Goal: Task Accomplishment & Management: Complete application form

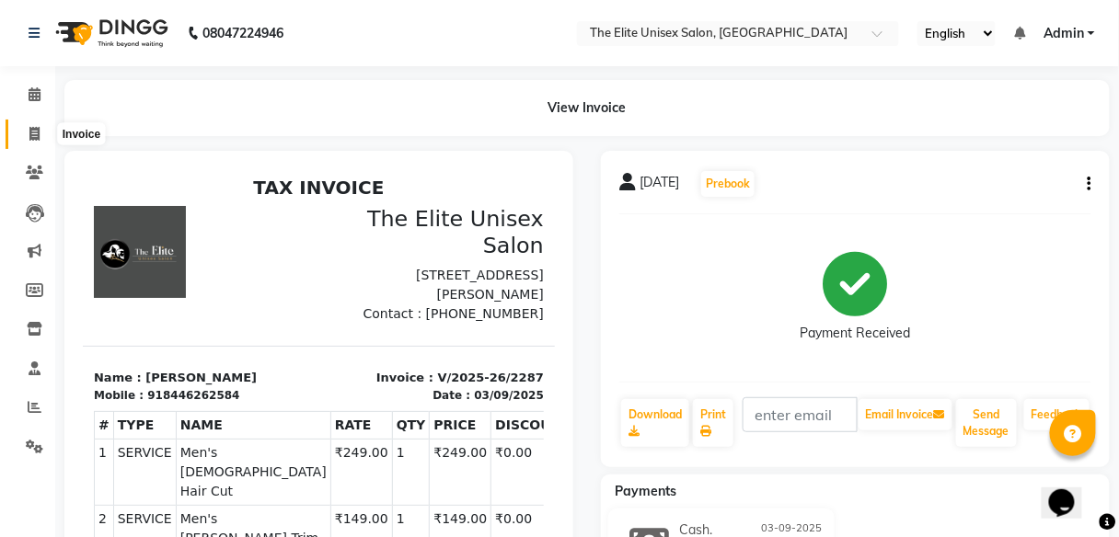
click at [30, 127] on icon at bounding box center [34, 134] width 10 height 14
select select "service"
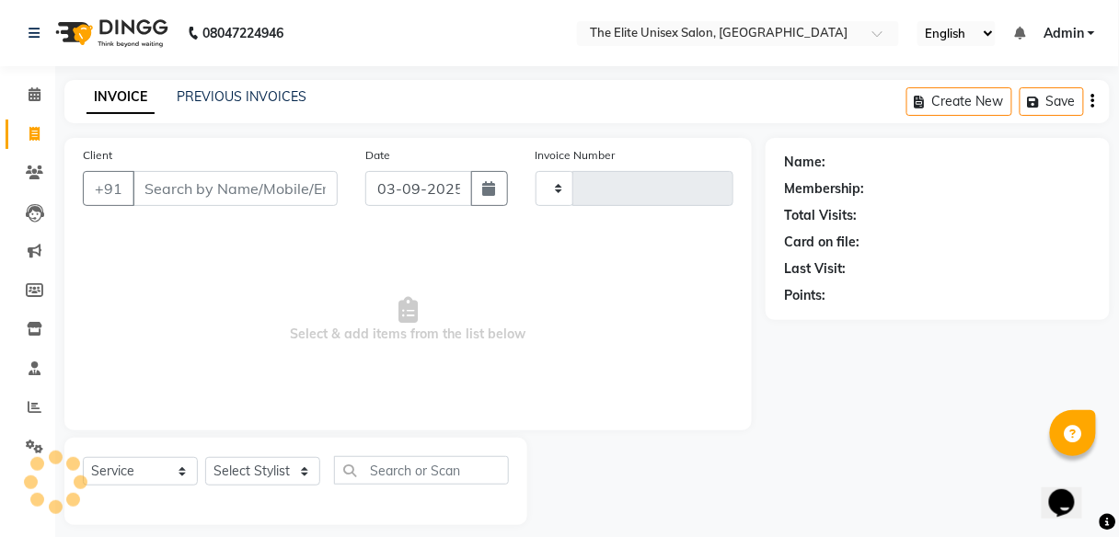
type input "2288"
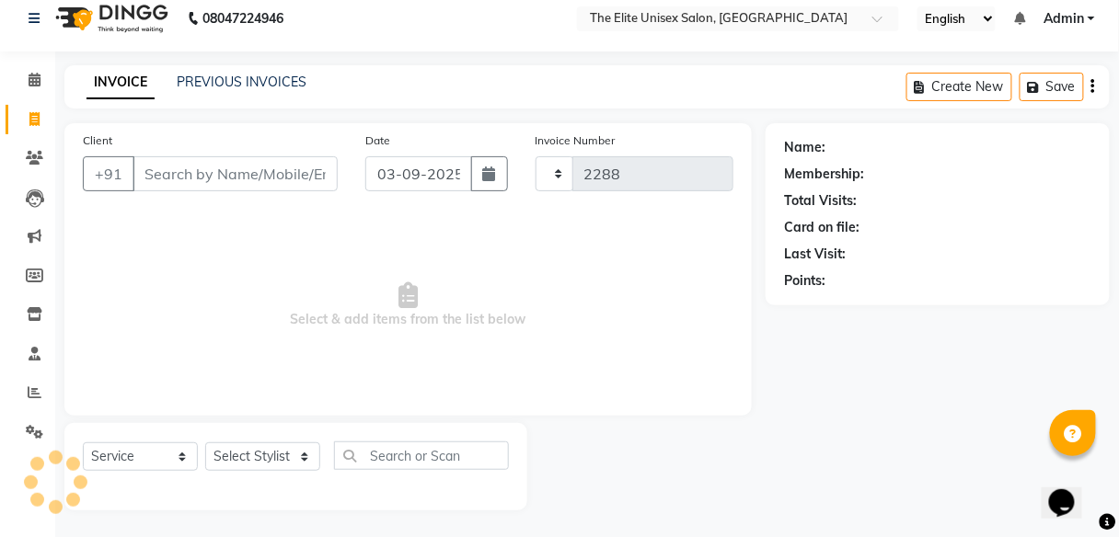
select select "7086"
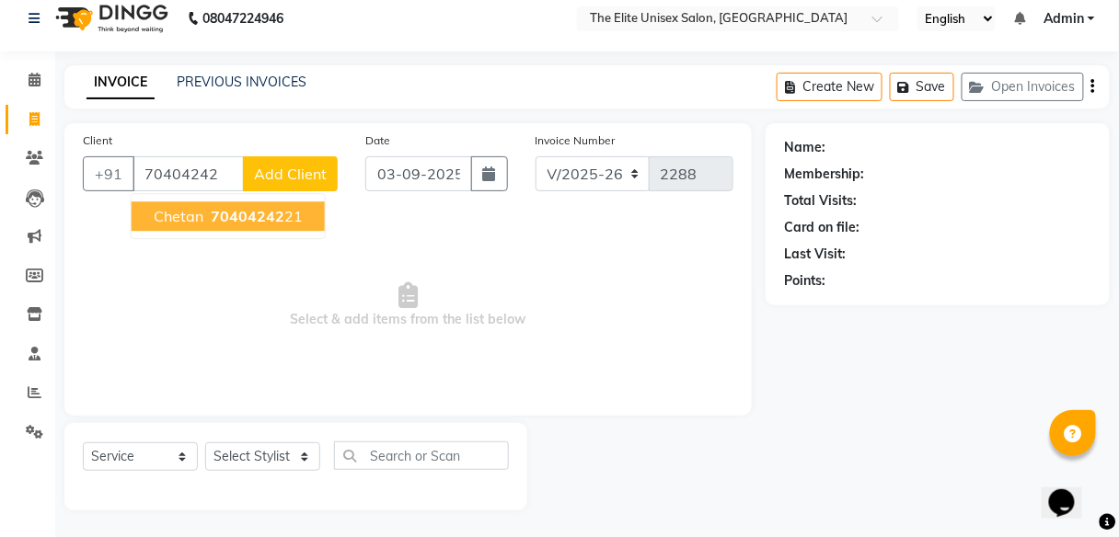
click at [207, 209] on ngb-highlight "70404242 21" at bounding box center [255, 216] width 96 height 18
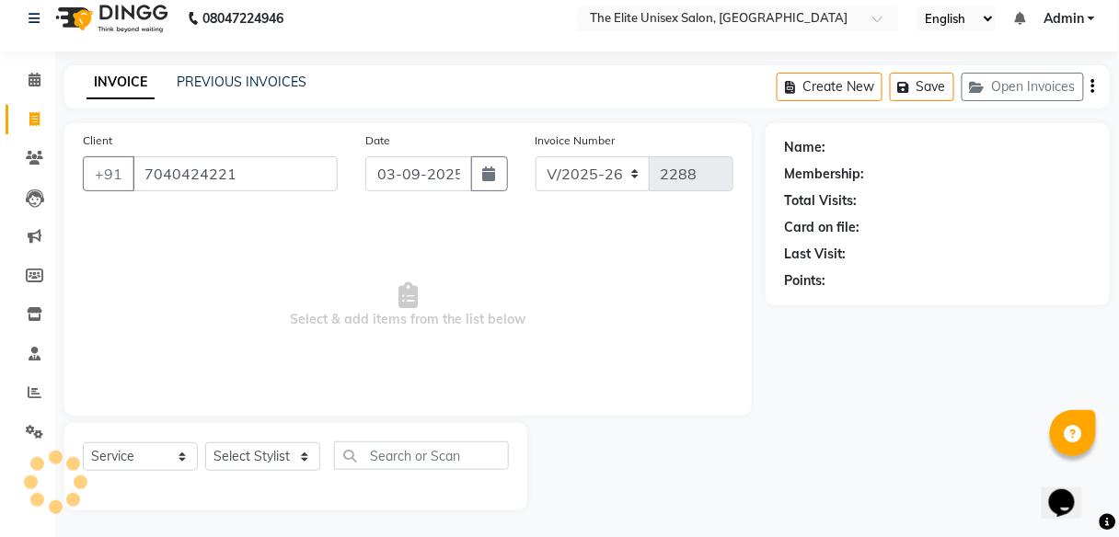
type input "7040424221"
select select "1: Object"
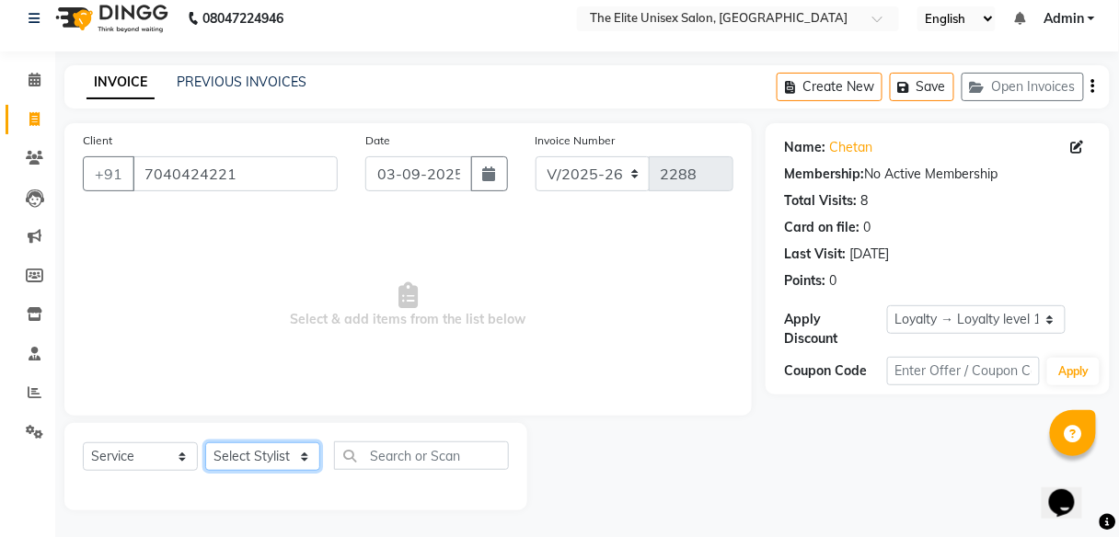
click at [245, 456] on select "Select Stylist [PERSON_NAME] Sunny" at bounding box center [262, 456] width 115 height 29
select select "59551"
click at [205, 442] on select "Select Stylist [PERSON_NAME] Sunny" at bounding box center [262, 456] width 115 height 29
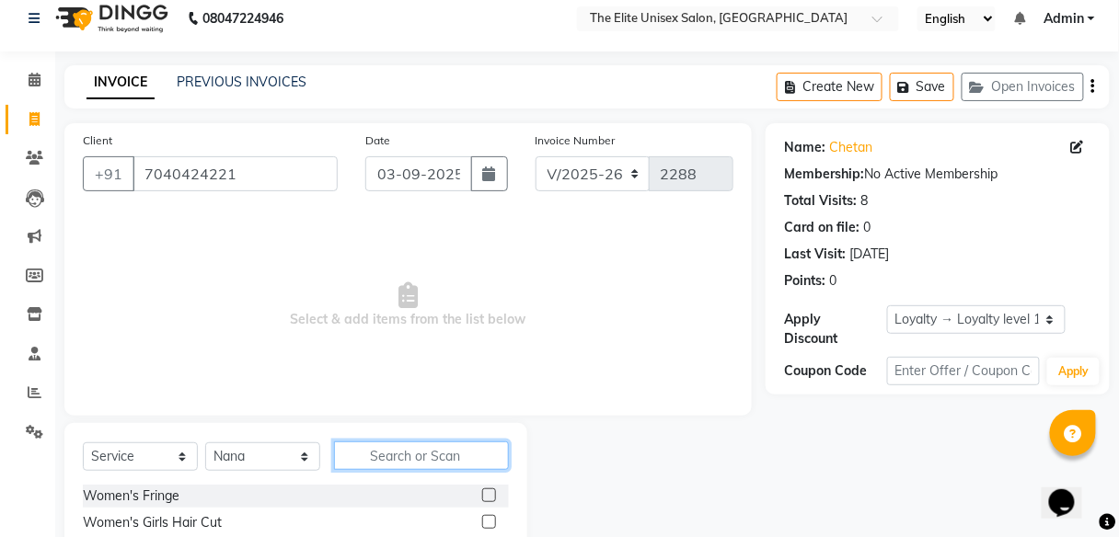
click at [404, 456] on input "text" at bounding box center [421, 456] width 175 height 29
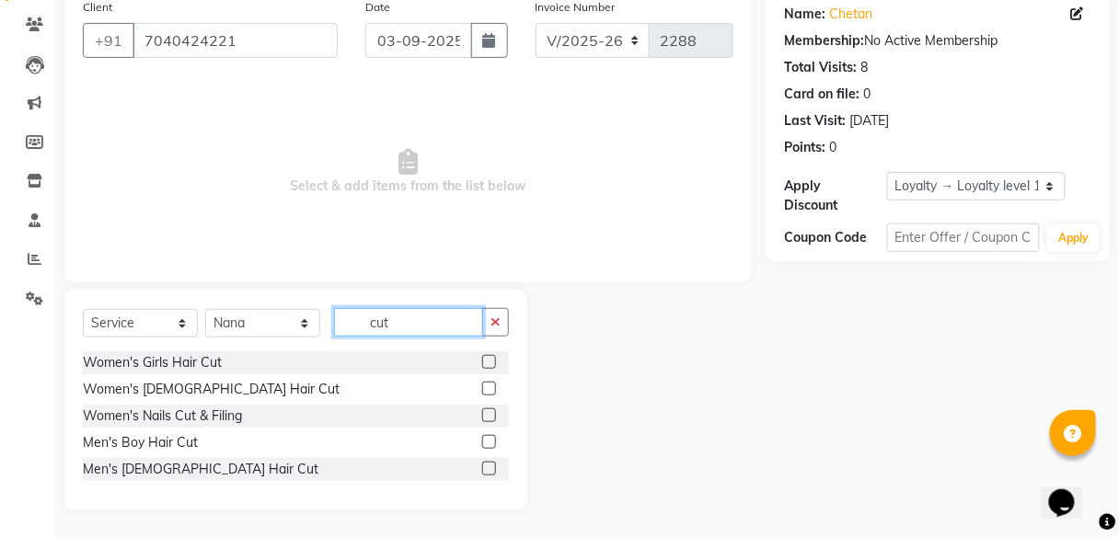
scroll to position [147, 0]
type input "cut"
click at [488, 465] on label at bounding box center [489, 470] width 14 height 14
click at [488, 465] on input "checkbox" at bounding box center [488, 471] width 12 height 12
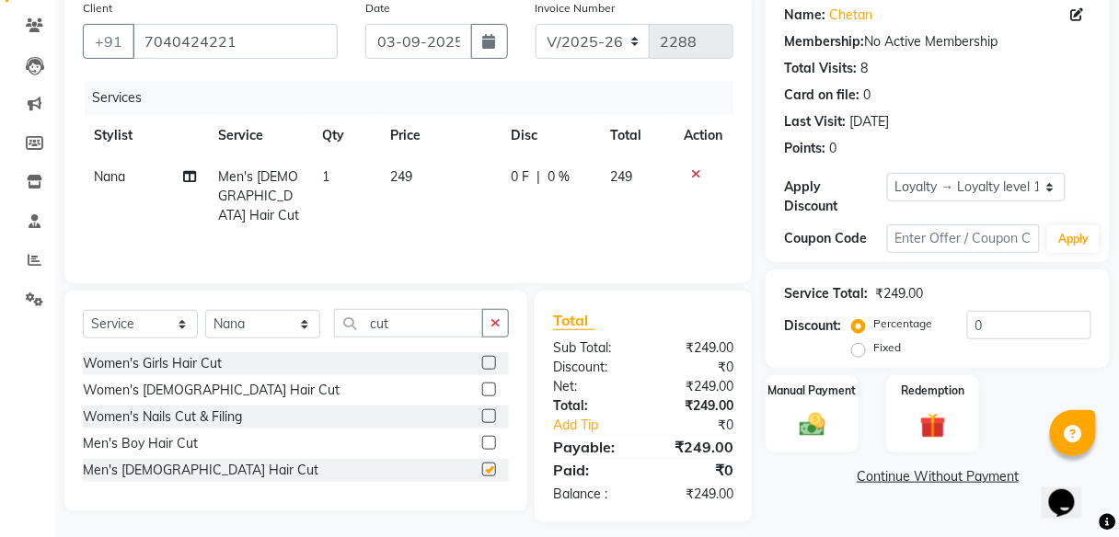
checkbox input "false"
click at [492, 316] on icon "button" at bounding box center [495, 322] width 10 height 13
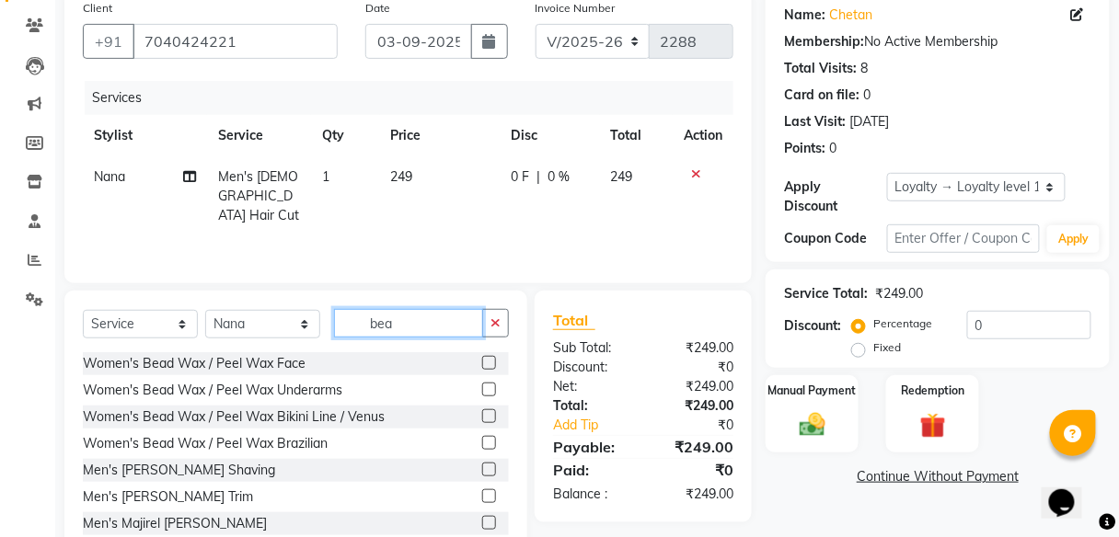
type input "bea"
click at [482, 491] on label at bounding box center [489, 496] width 14 height 14
click at [482, 491] on input "checkbox" at bounding box center [488, 497] width 12 height 12
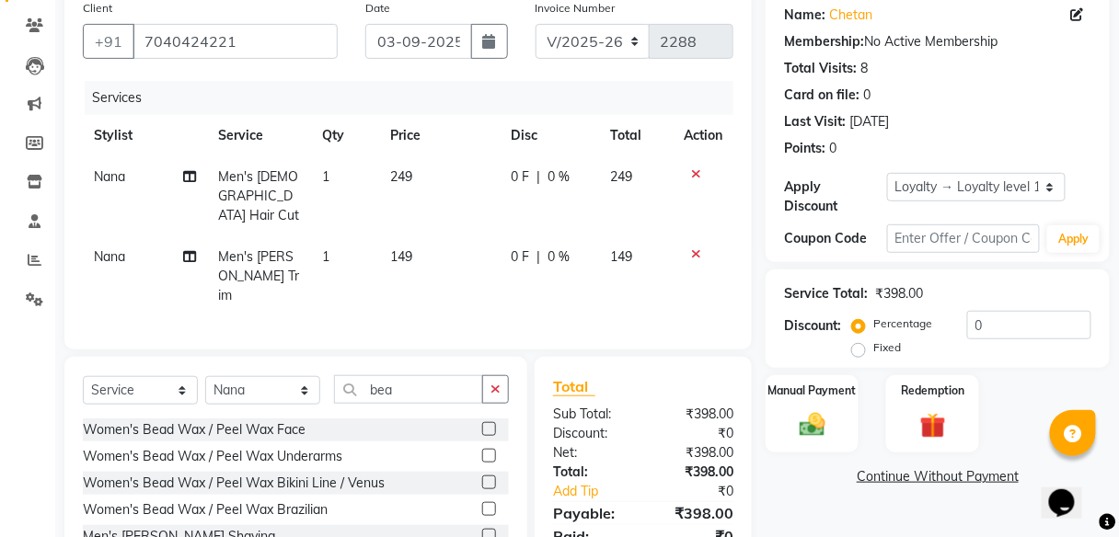
checkbox input "false"
click at [804, 394] on label "Manual Payment" at bounding box center [812, 389] width 92 height 17
click at [917, 476] on span "PhonePe" at bounding box center [925, 477] width 52 height 21
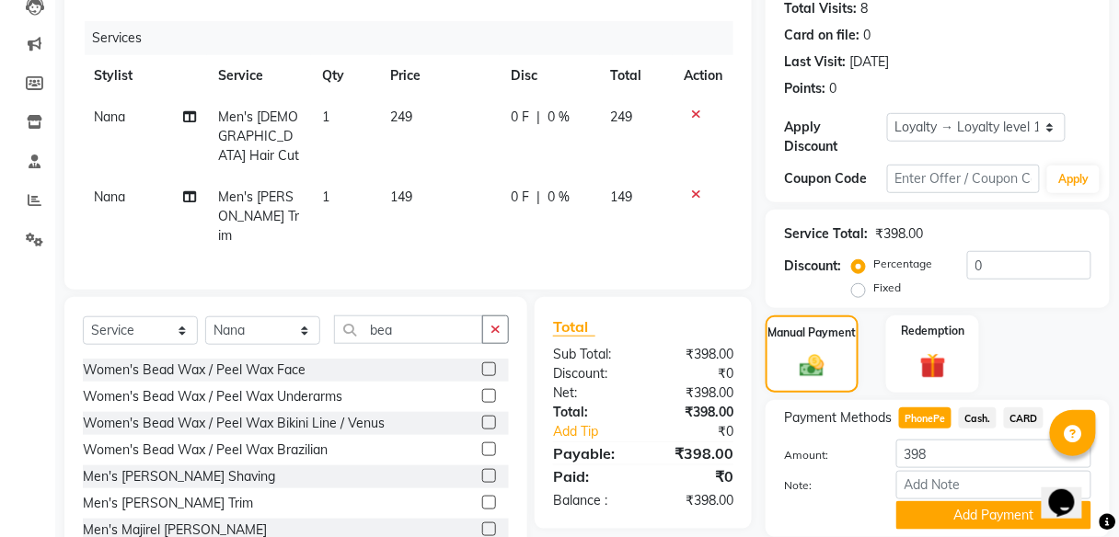
scroll to position [209, 0]
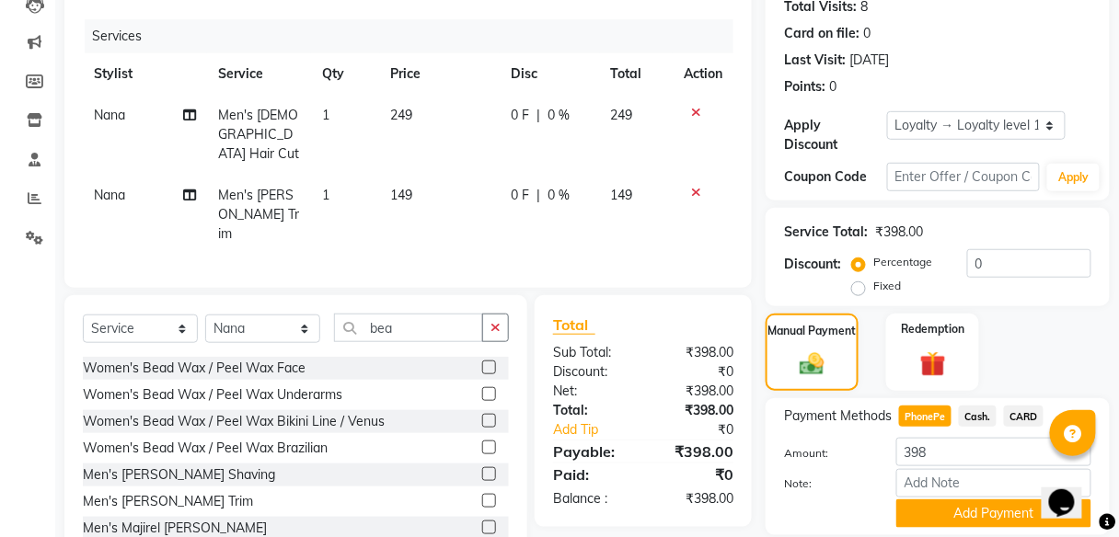
click at [934, 526] on button "Add Payment" at bounding box center [993, 514] width 195 height 29
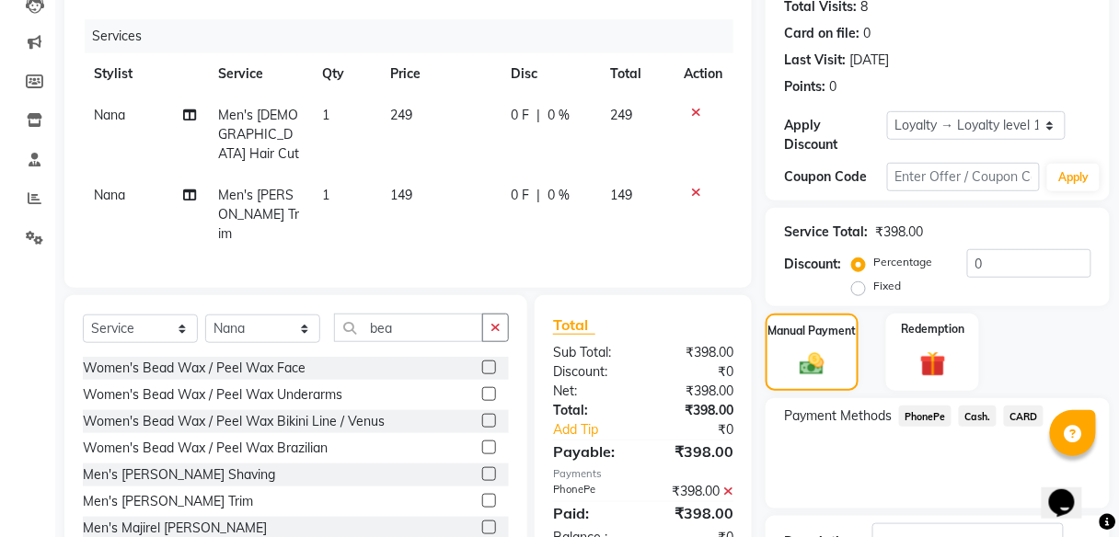
click at [835, 465] on div "Payment Methods PhonePe Cash. CARD" at bounding box center [937, 453] width 344 height 110
click at [799, 350] on img at bounding box center [812, 364] width 40 height 29
click at [922, 417] on span "PhonePe" at bounding box center [925, 416] width 52 height 21
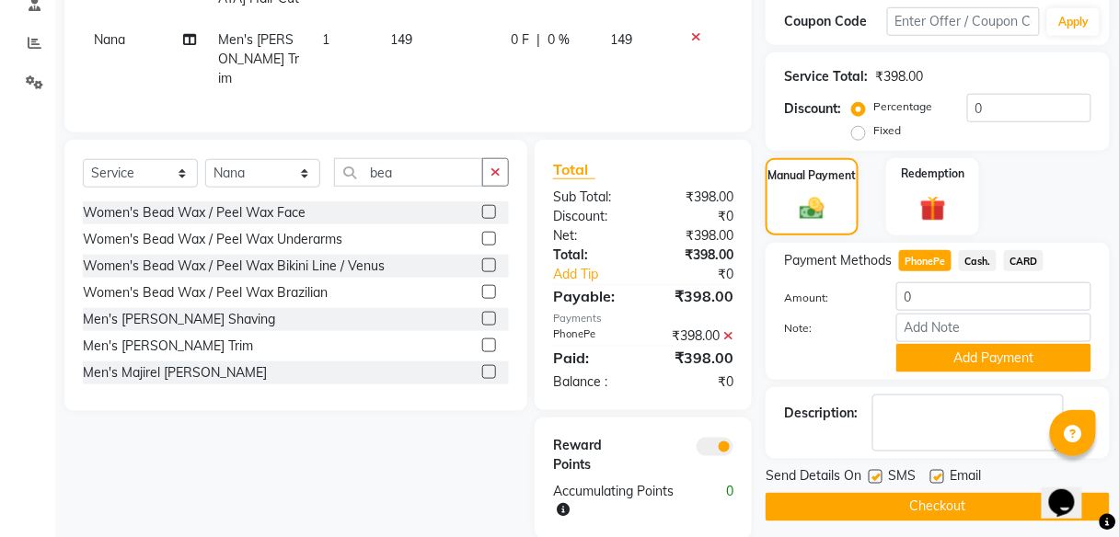
scroll to position [366, 0]
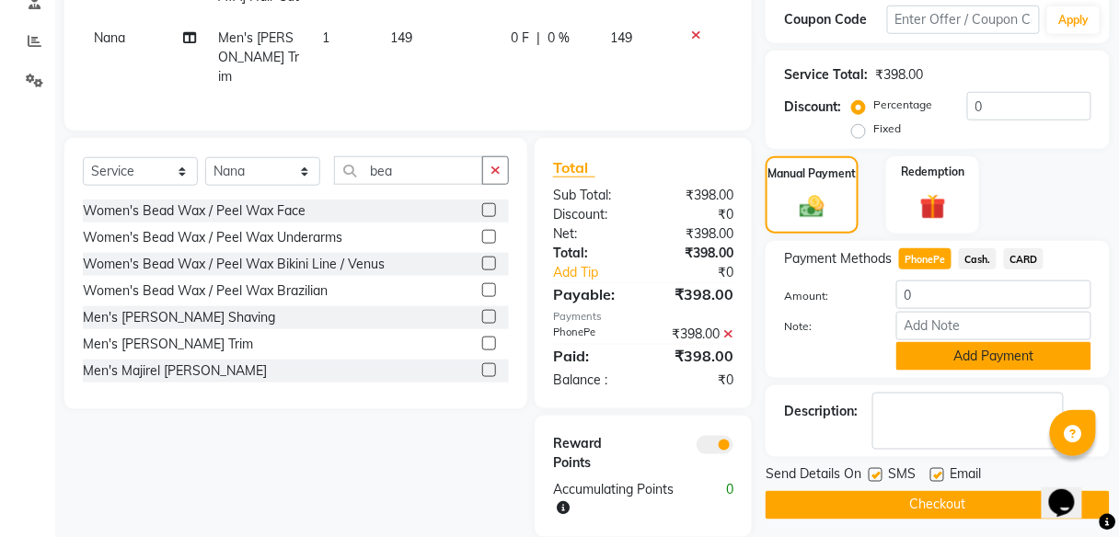
click at [958, 353] on button "Add Payment" at bounding box center [993, 356] width 195 height 29
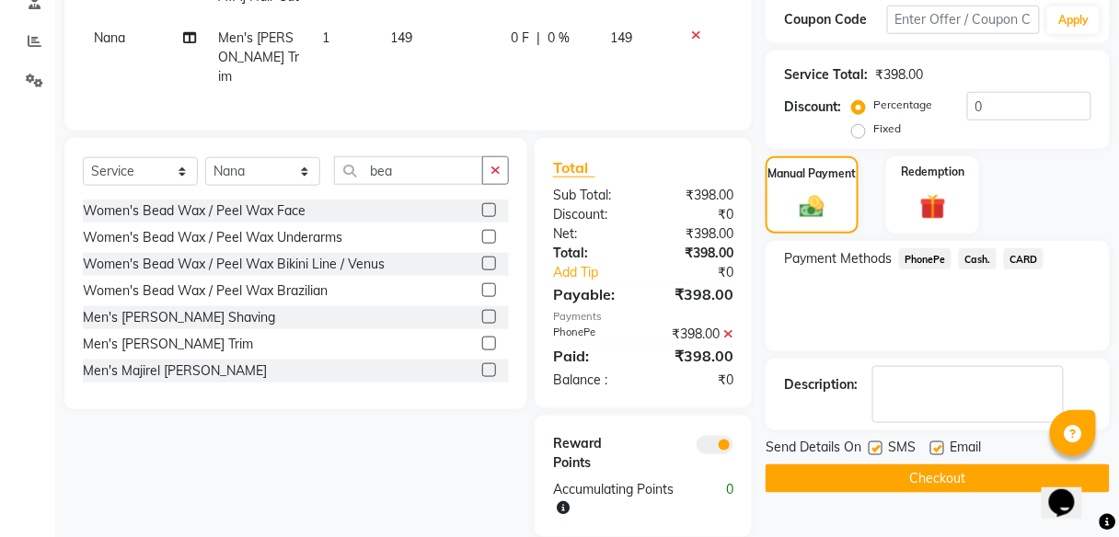
scroll to position [364, 0]
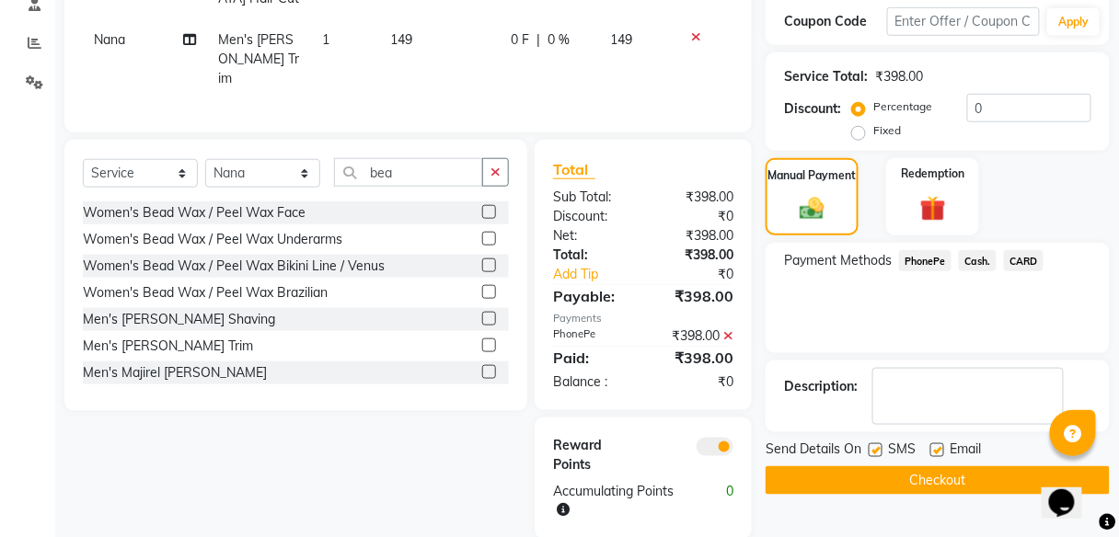
click at [932, 479] on button "Checkout" at bounding box center [937, 480] width 344 height 29
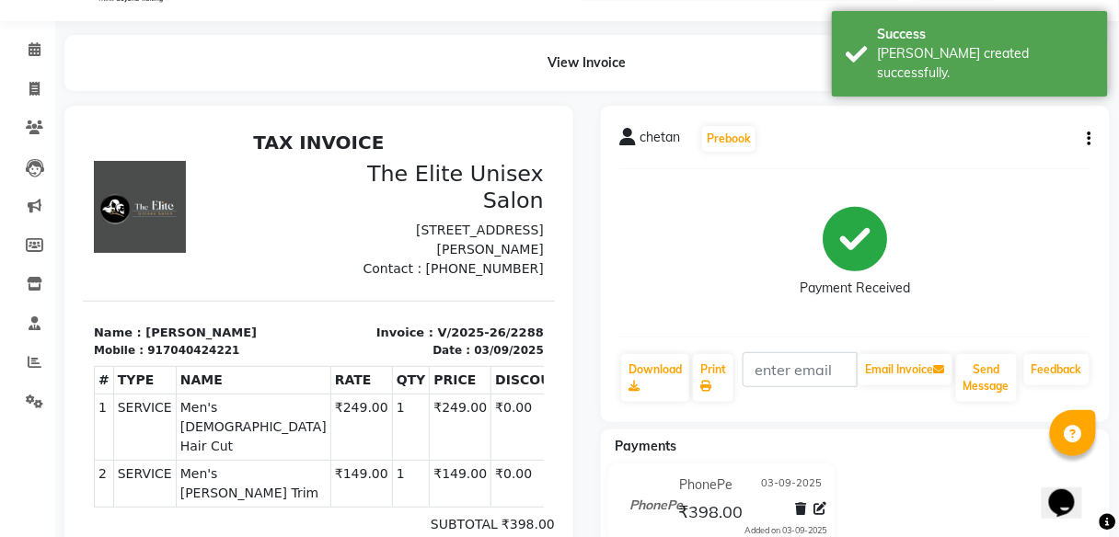
scroll to position [31, 0]
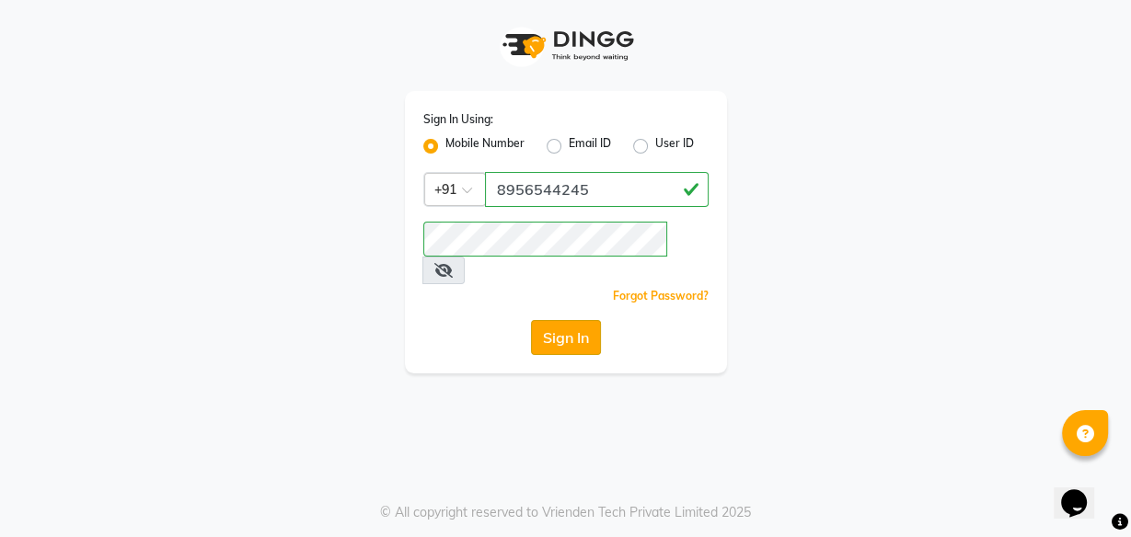
click at [555, 320] on button "Sign In" at bounding box center [566, 337] width 70 height 35
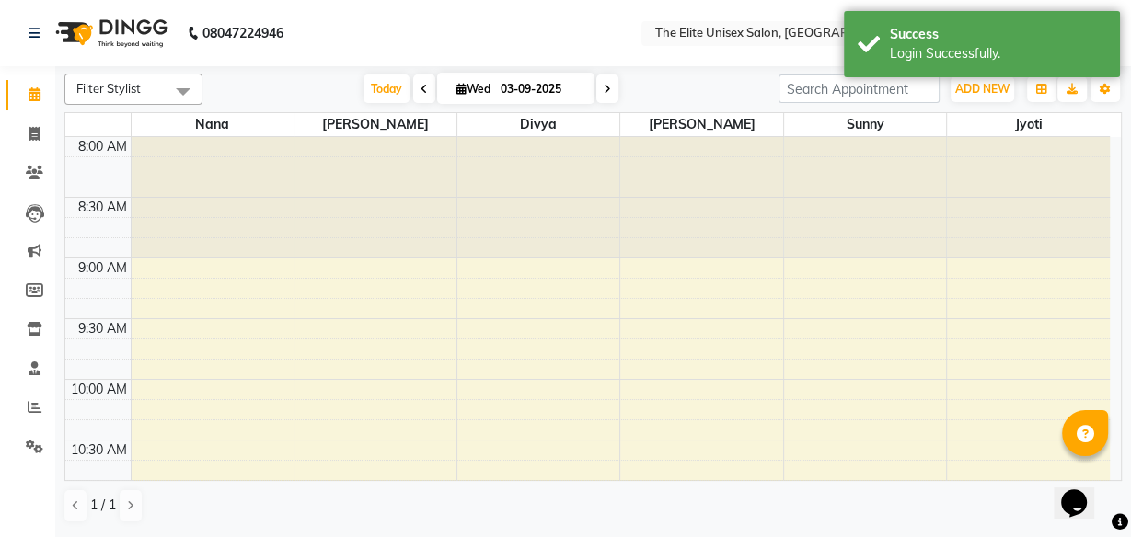
select select "en"
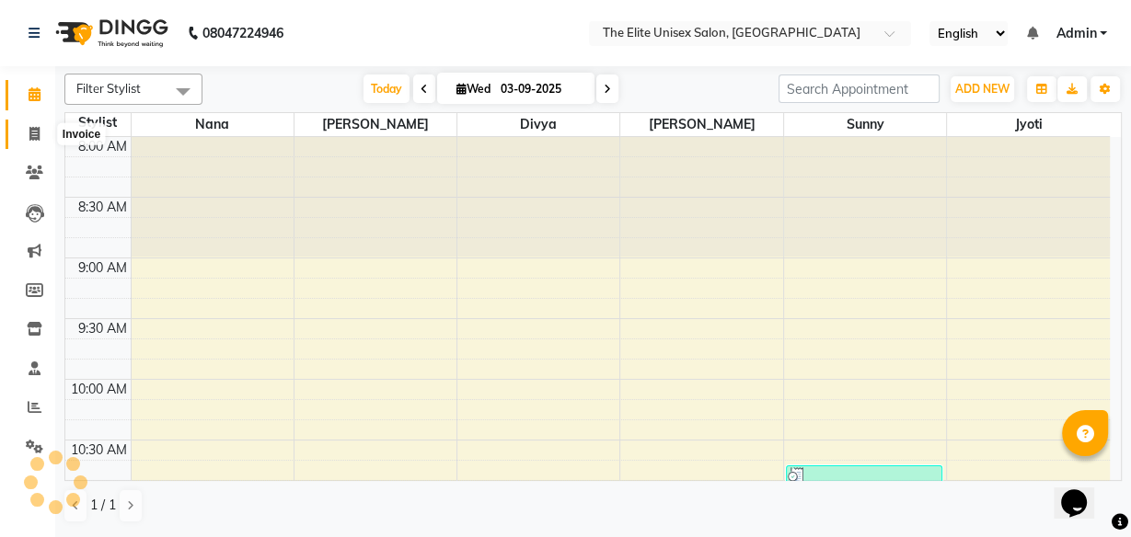
click at [37, 132] on icon at bounding box center [34, 134] width 10 height 14
select select "service"
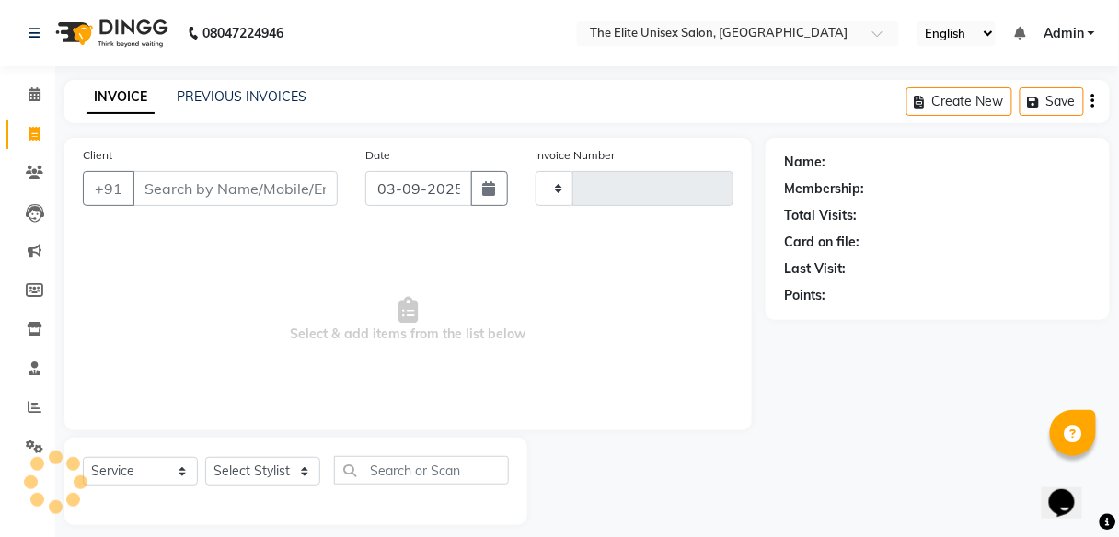
type input "2289"
select select "7086"
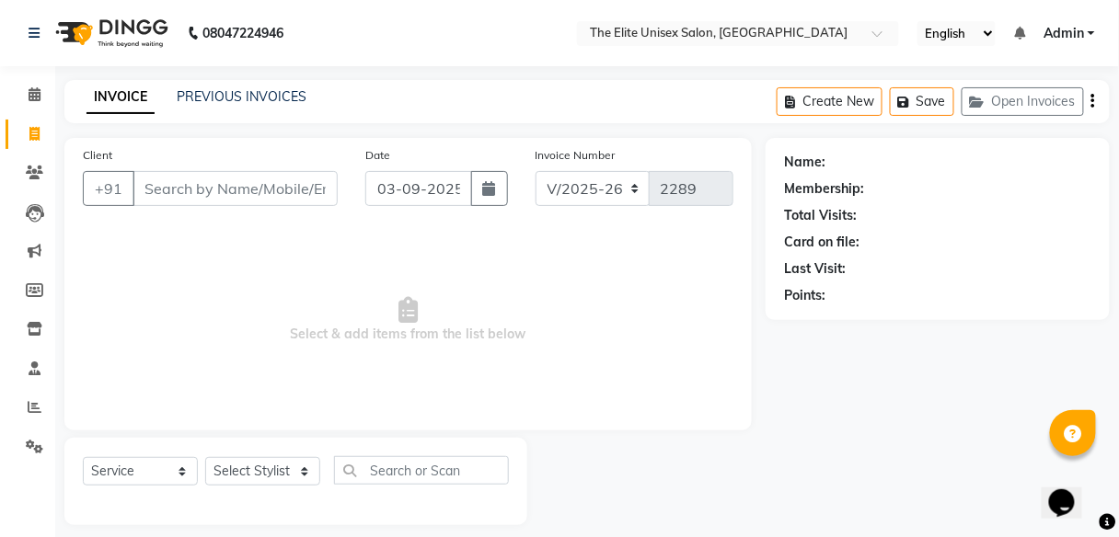
click at [247, 191] on input "Client" at bounding box center [234, 188] width 205 height 35
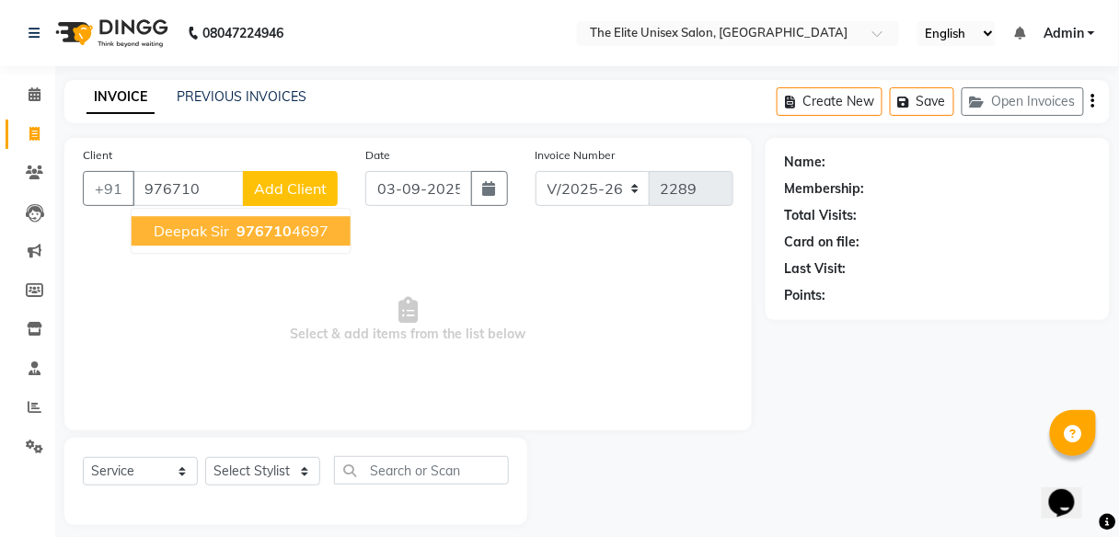
click at [284, 216] on button "deepak Sir 976710 4697" at bounding box center [241, 230] width 219 height 29
type input "9767104697"
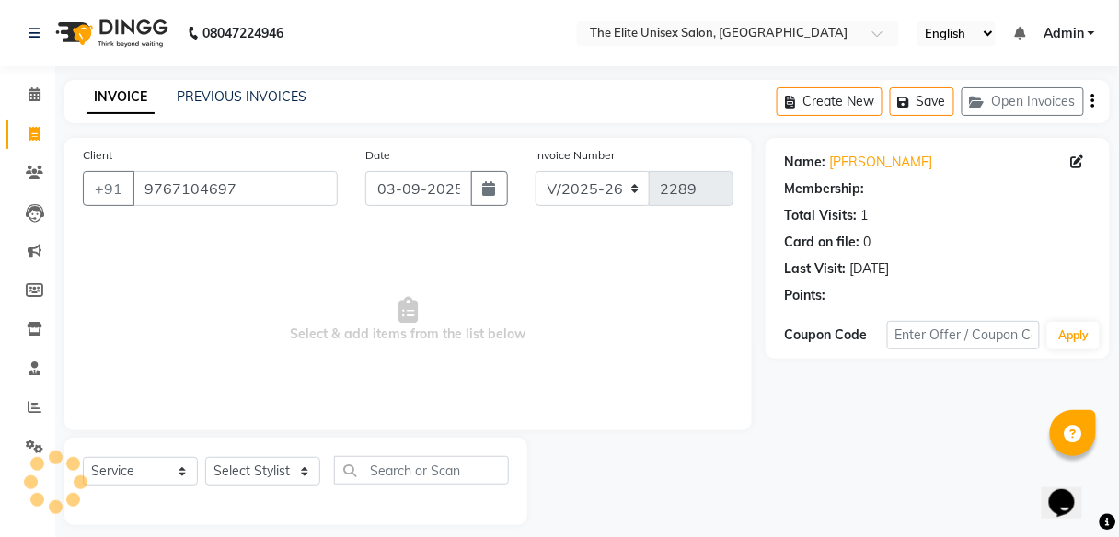
select select "1: Object"
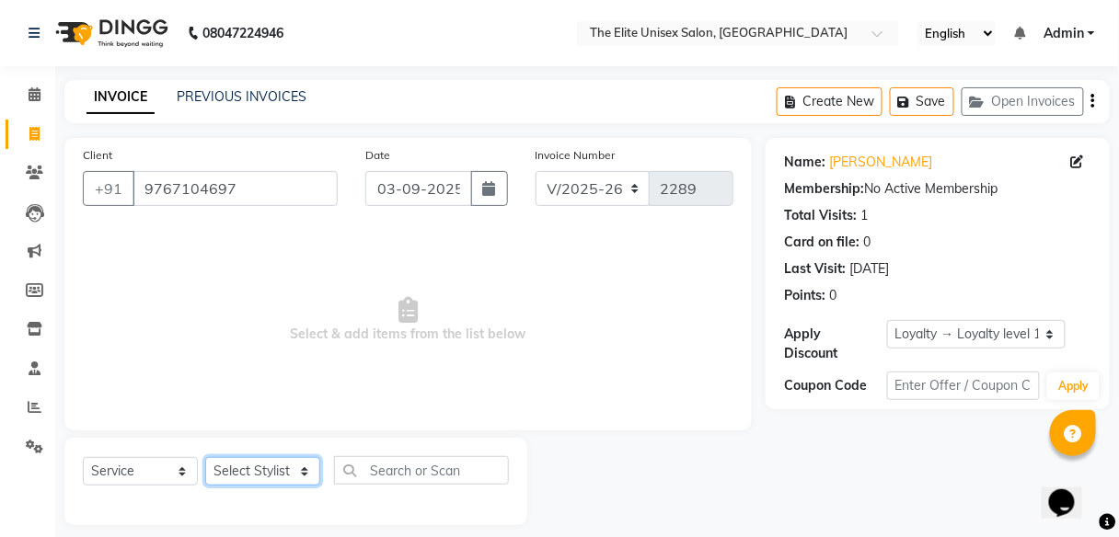
click at [274, 457] on select "Select Stylist [PERSON_NAME] Sunny" at bounding box center [262, 471] width 115 height 29
select select "85942"
click at [205, 457] on select "Select Stylist [PERSON_NAME] Sunny" at bounding box center [262, 471] width 115 height 29
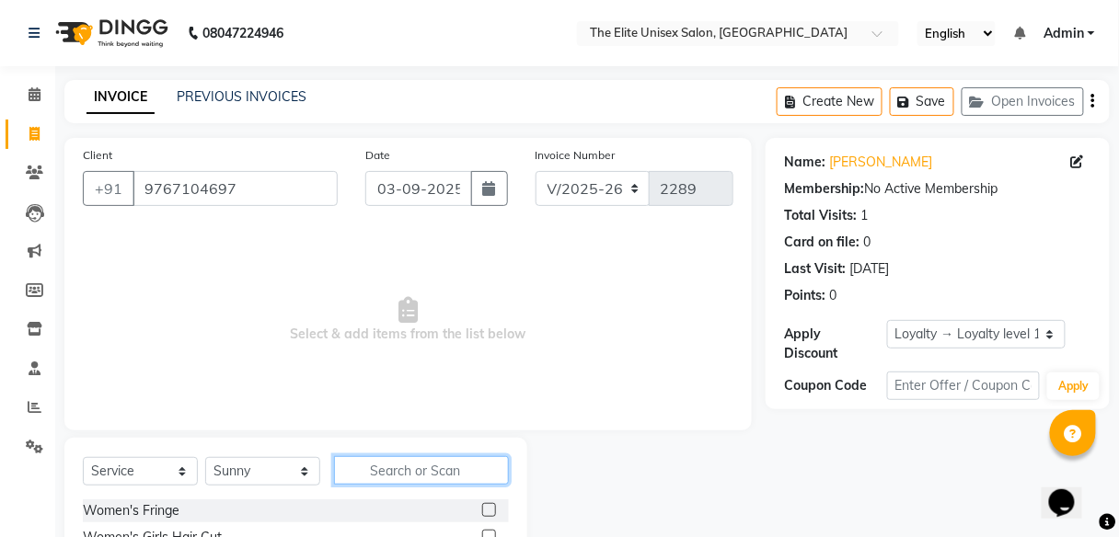
click at [413, 475] on input "text" at bounding box center [421, 470] width 175 height 29
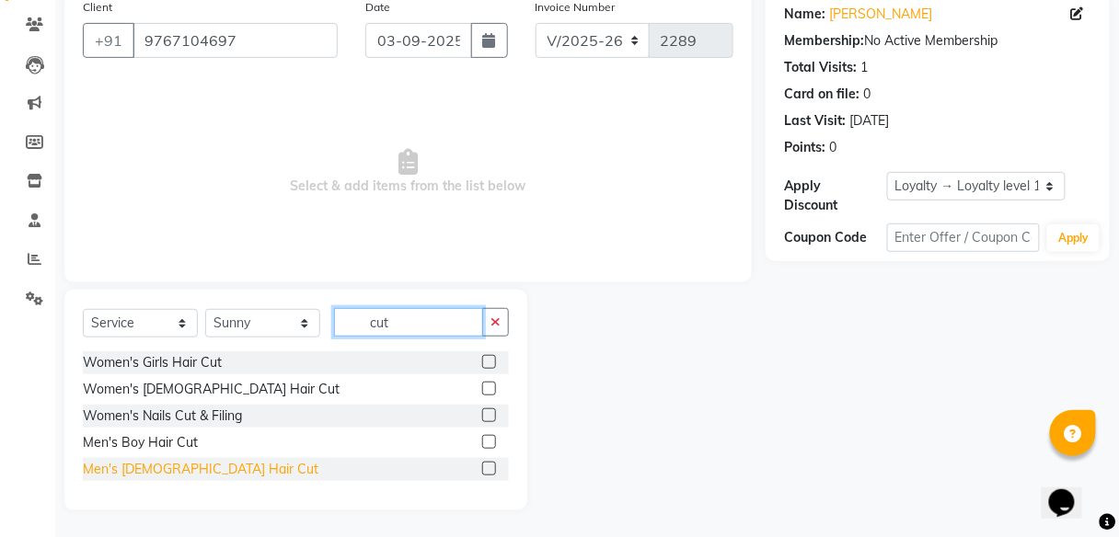
type input "cut"
click at [164, 465] on div "Men's [DEMOGRAPHIC_DATA] Hair Cut" at bounding box center [200, 469] width 235 height 19
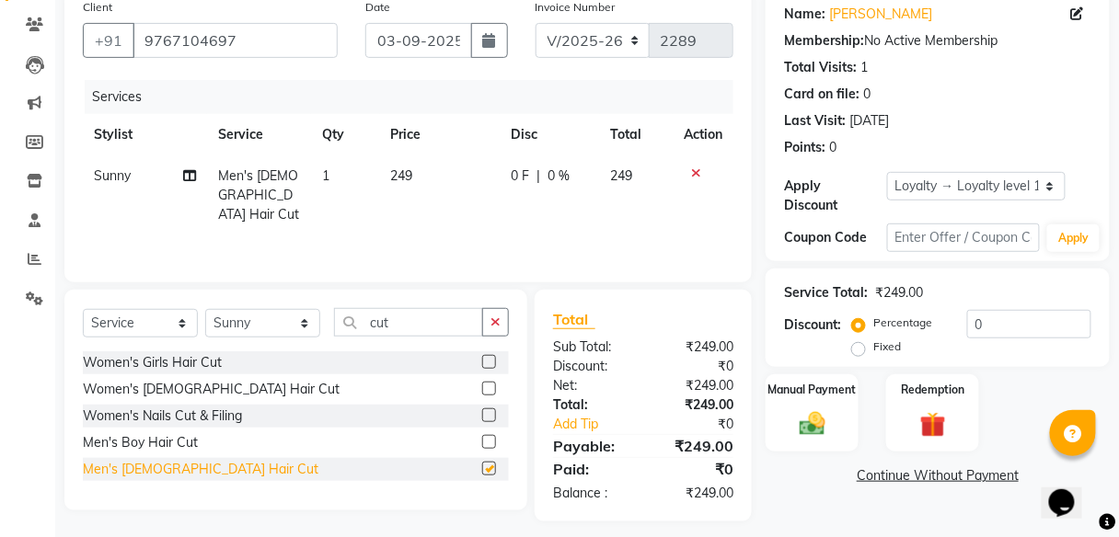
checkbox input "false"
click at [534, 174] on div "0 F | 0 %" at bounding box center [549, 176] width 77 height 19
select select "85942"
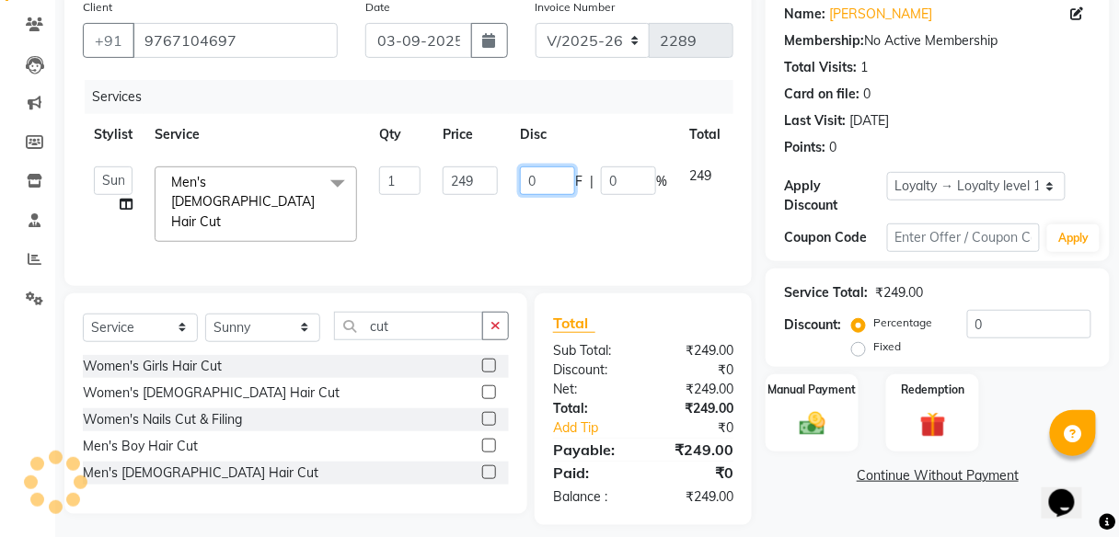
click at [545, 174] on input "0" at bounding box center [547, 181] width 55 height 29
type input "49"
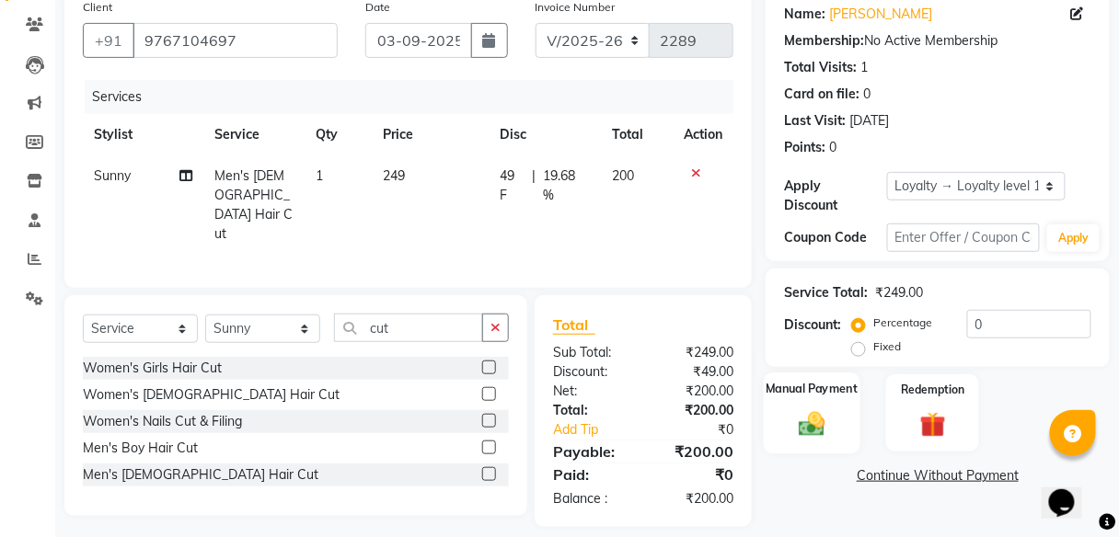
click at [827, 401] on div "Manual Payment" at bounding box center [812, 413] width 97 height 81
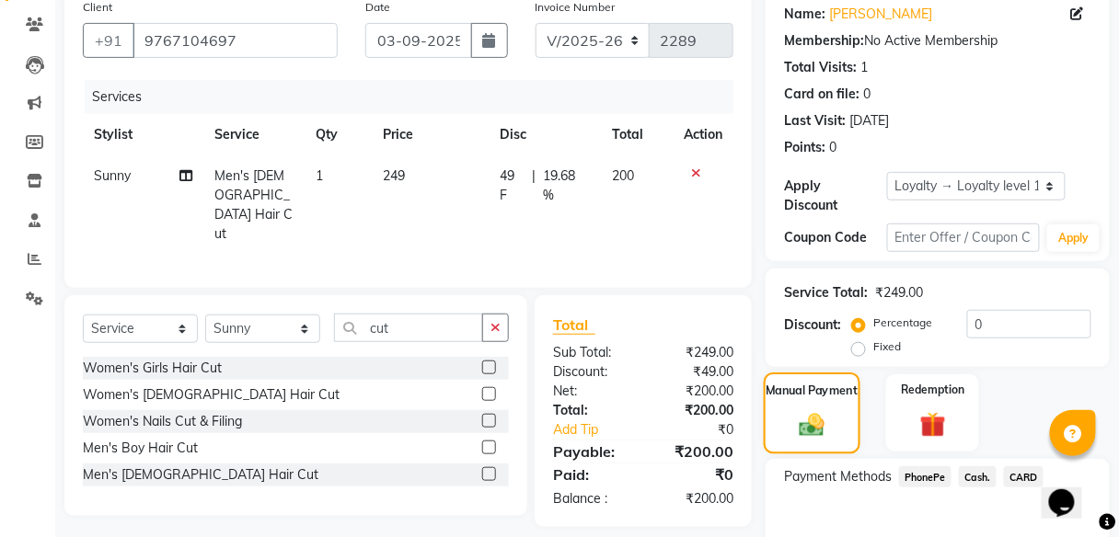
scroll to position [246, 0]
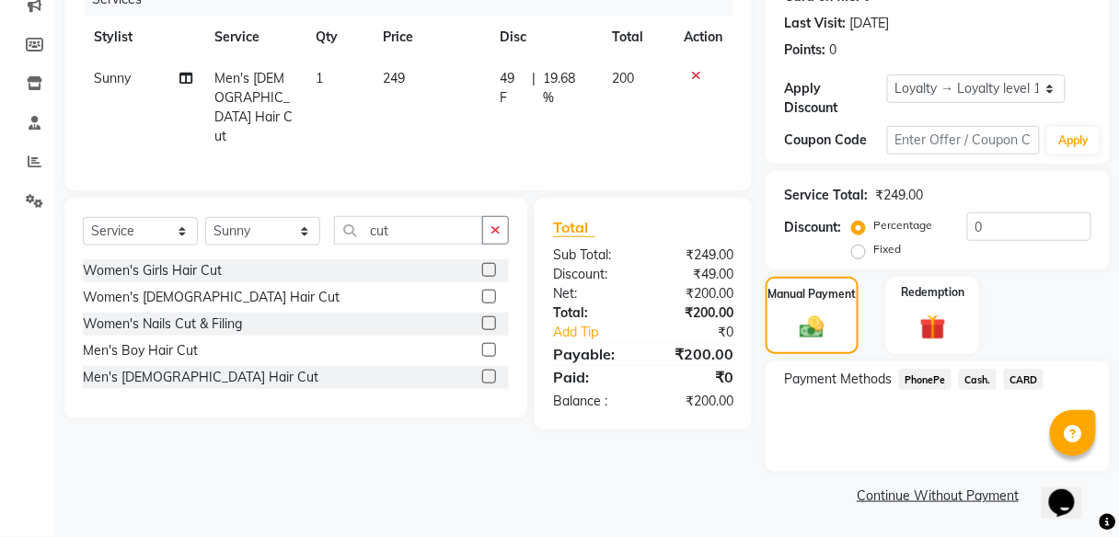
click at [917, 377] on span "PhonePe" at bounding box center [925, 379] width 52 height 21
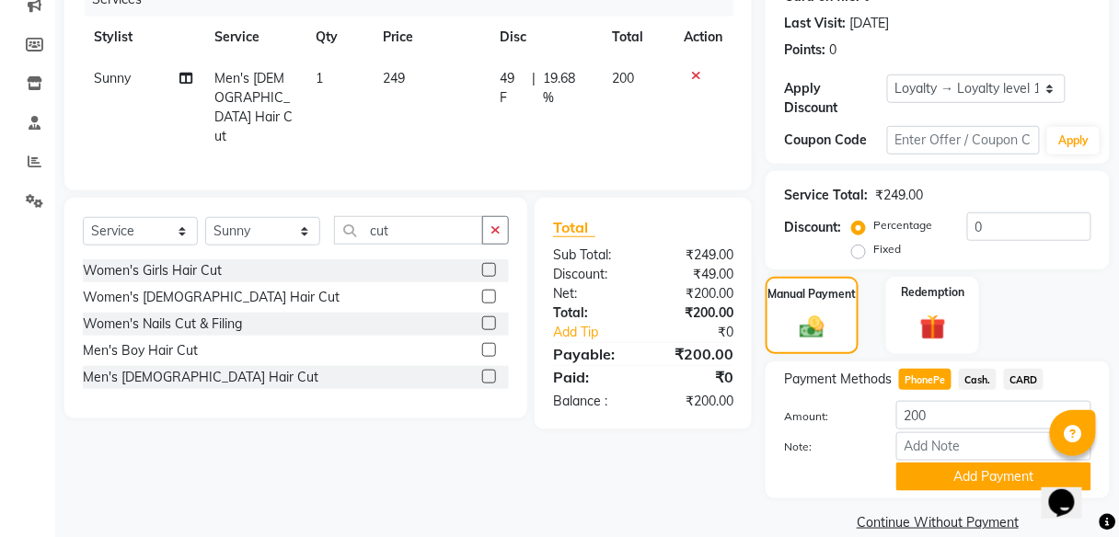
scroll to position [271, 0]
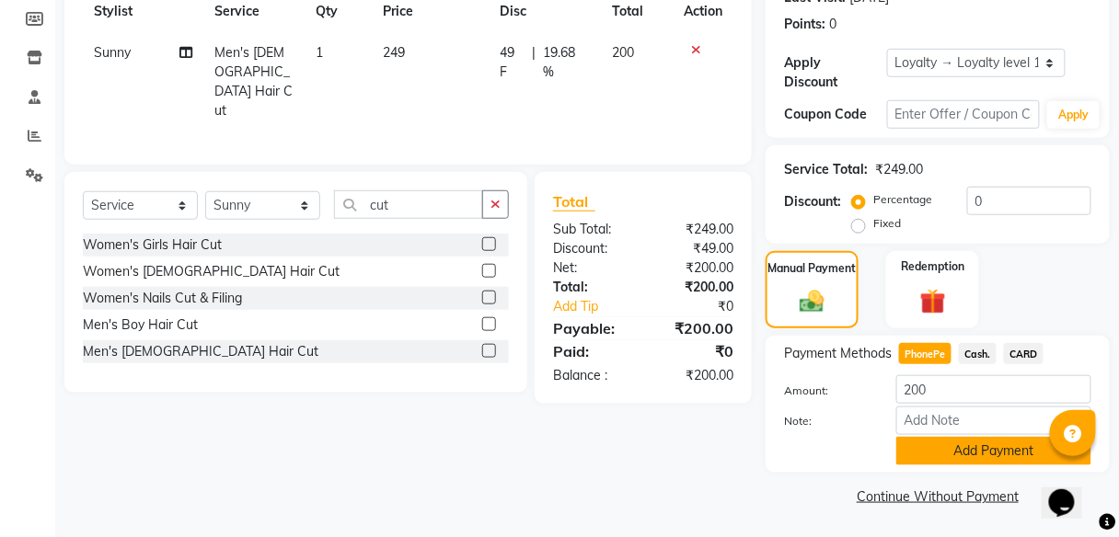
click at [957, 460] on button "Add Payment" at bounding box center [993, 451] width 195 height 29
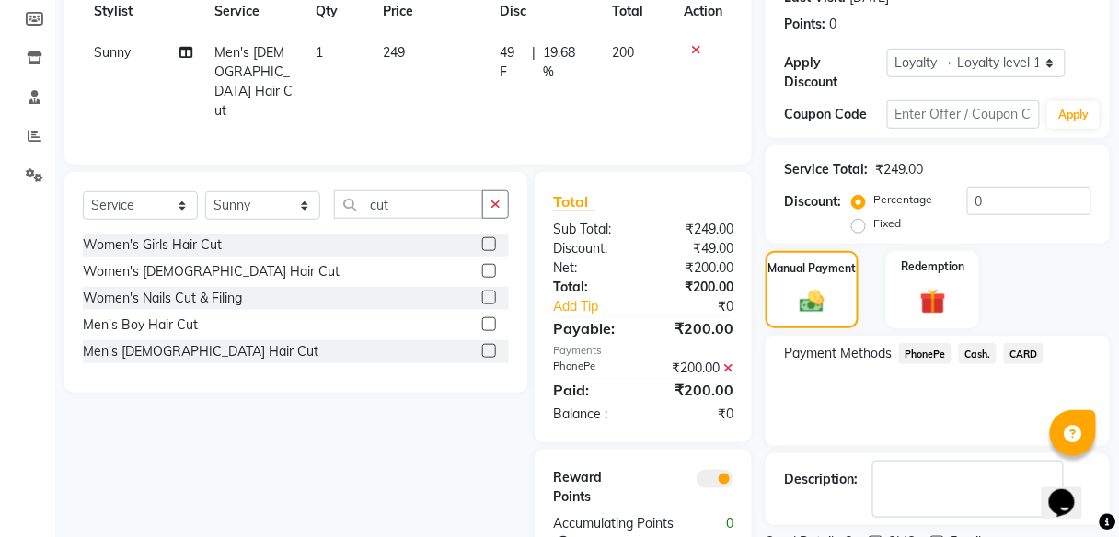
scroll to position [348, 0]
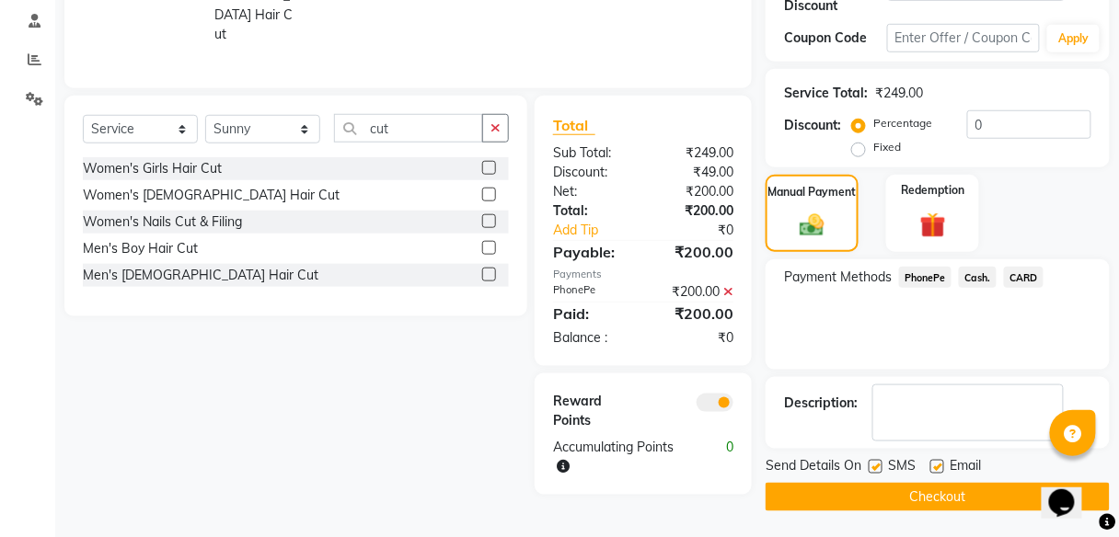
click at [919, 494] on button "Checkout" at bounding box center [937, 497] width 344 height 29
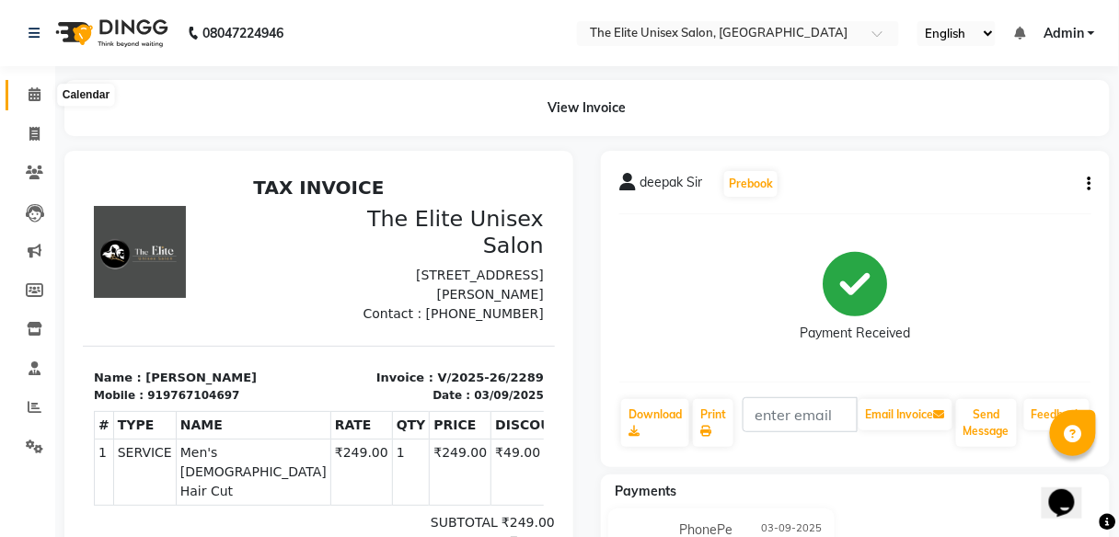
click at [39, 95] on icon at bounding box center [35, 94] width 12 height 14
